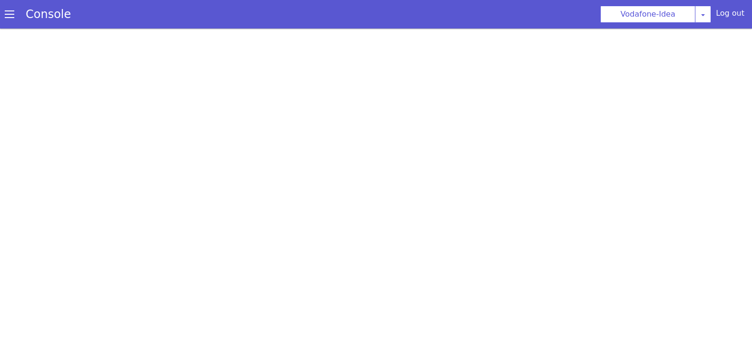
scroll to position [2, 0]
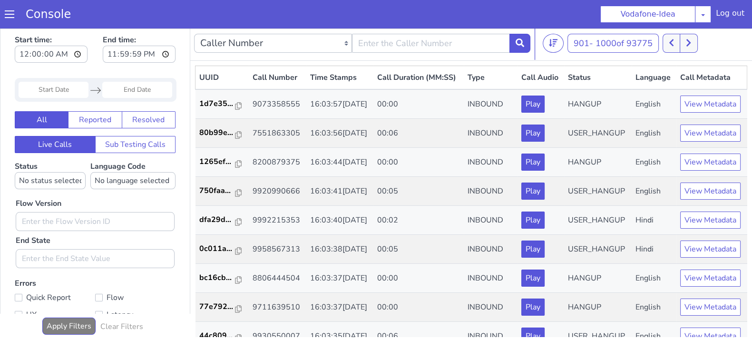
click at [674, 42] on icon at bounding box center [671, 43] width 5 height 9
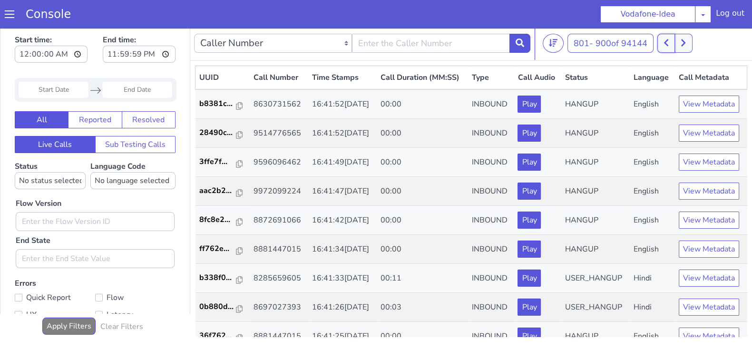
click at [674, 44] on button at bounding box center [666, 43] width 18 height 19
click at [689, 42] on button at bounding box center [684, 43] width 18 height 19
click at [689, 42] on icon at bounding box center [688, 43] width 5 height 9
click at [696, 42] on icon at bounding box center [694, 42] width 4 height 7
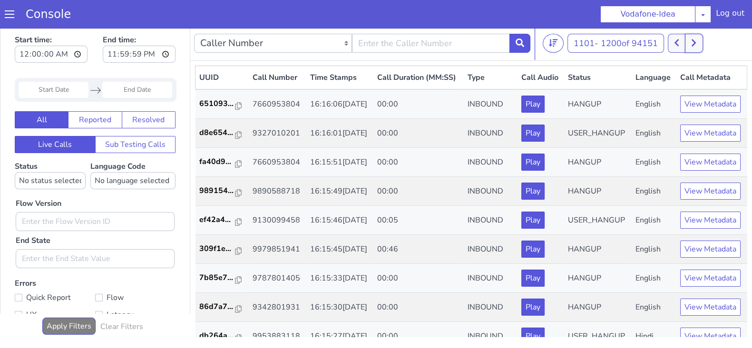
click at [696, 42] on icon at bounding box center [694, 42] width 4 height 7
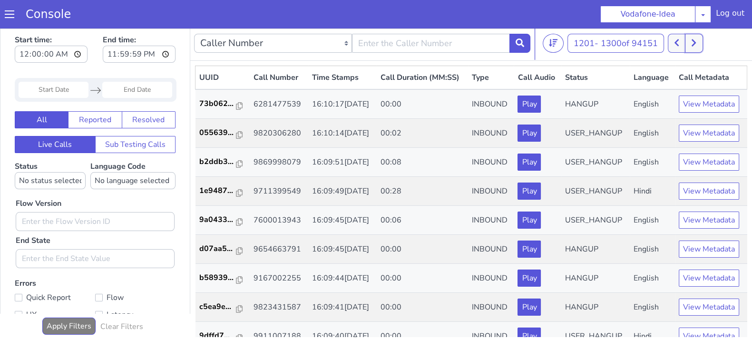
click at [696, 42] on icon at bounding box center [694, 42] width 4 height 7
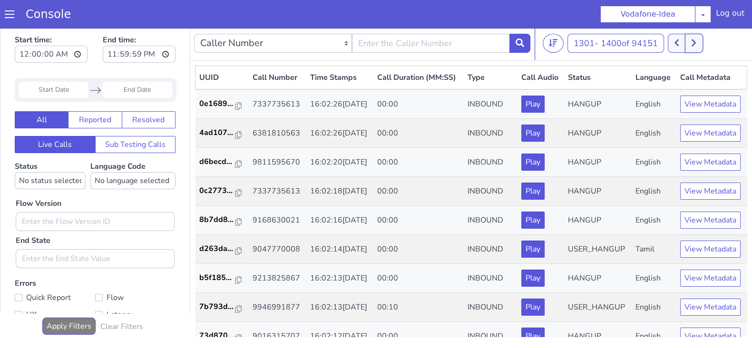
click at [696, 42] on icon at bounding box center [694, 42] width 4 height 7
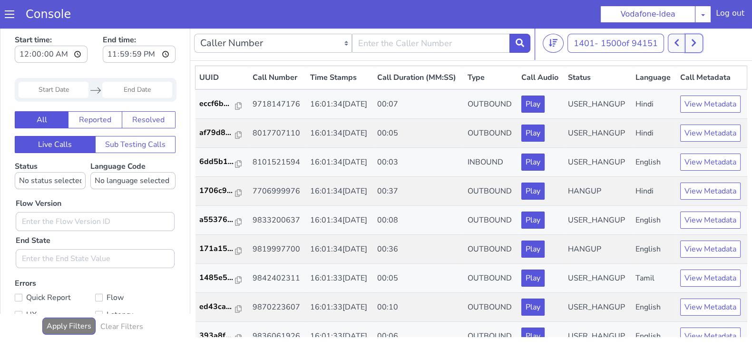
click at [696, 42] on icon at bounding box center [694, 42] width 4 height 7
click at [679, 44] on icon at bounding box center [676, 43] width 5 height 9
click at [675, 45] on button at bounding box center [677, 43] width 18 height 19
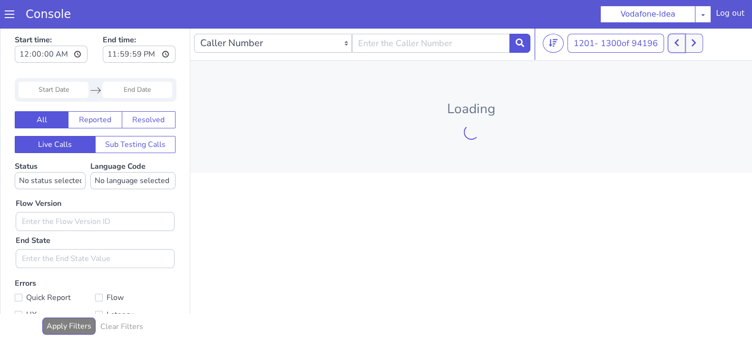
click at [675, 44] on button at bounding box center [677, 43] width 18 height 19
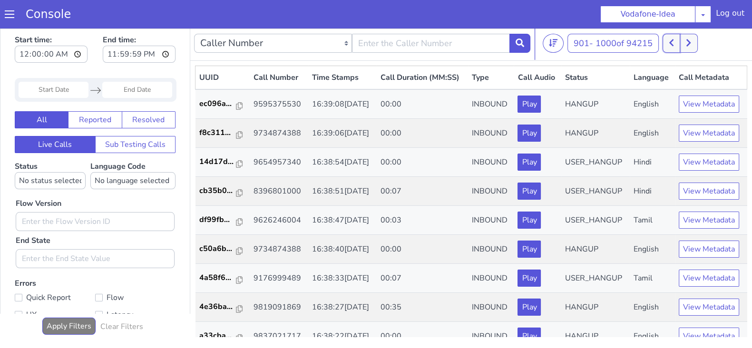
click at [674, 44] on icon at bounding box center [671, 43] width 5 height 9
click at [675, 44] on button at bounding box center [666, 43] width 18 height 19
